Goal: Check status: Check status

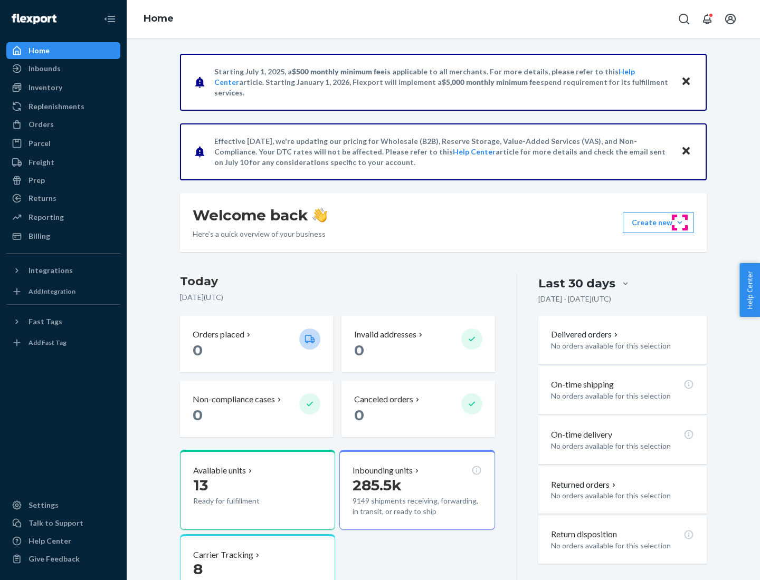
click at [679, 223] on button "Create new Create new inbound Create new order Create new product" at bounding box center [657, 222] width 71 height 21
click at [44, 69] on div "Inbounds" at bounding box center [44, 68] width 32 height 11
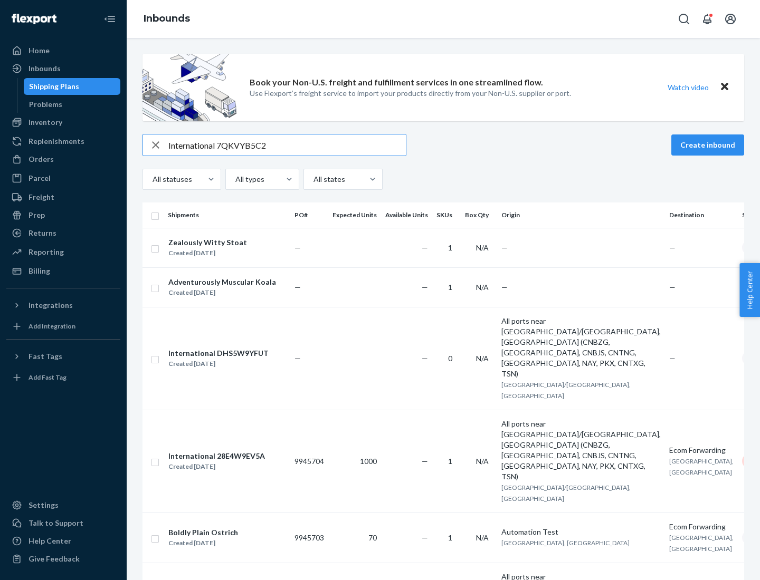
type input "International 7QKVYB5C29"
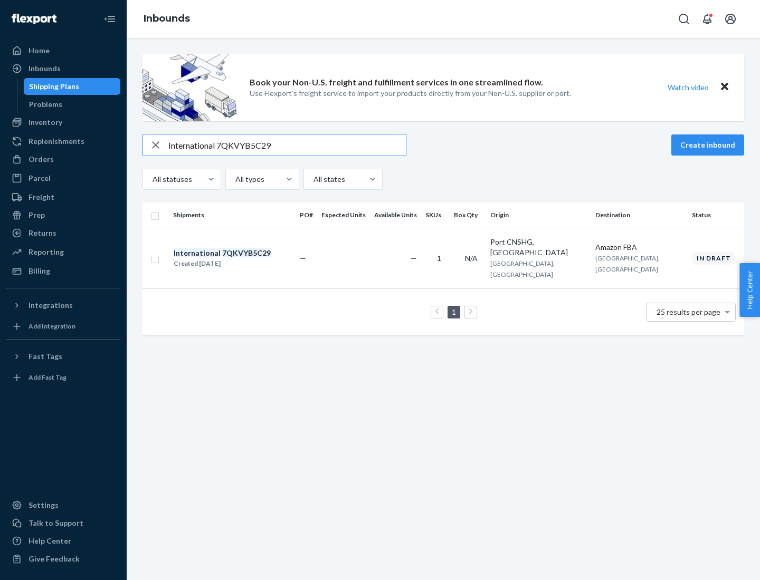
click at [240, 258] on div "Created [DATE]" at bounding box center [222, 263] width 97 height 11
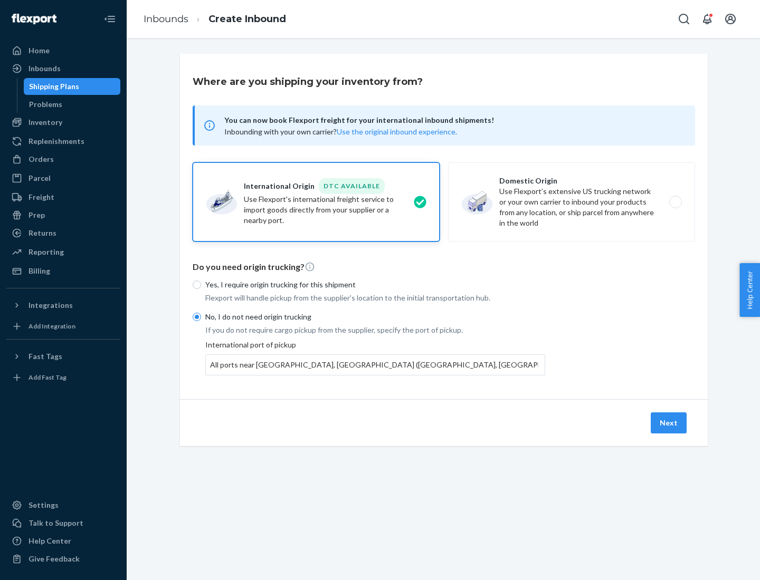
click at [669, 423] on button "Next" at bounding box center [668, 423] width 36 height 21
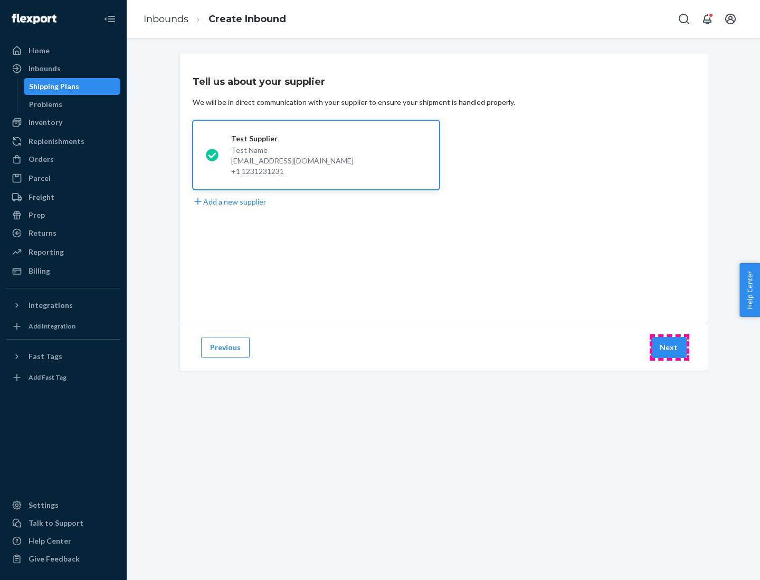
click at [669, 348] on button "Next" at bounding box center [668, 347] width 36 height 21
